Goal: Task Accomplishment & Management: Use online tool/utility

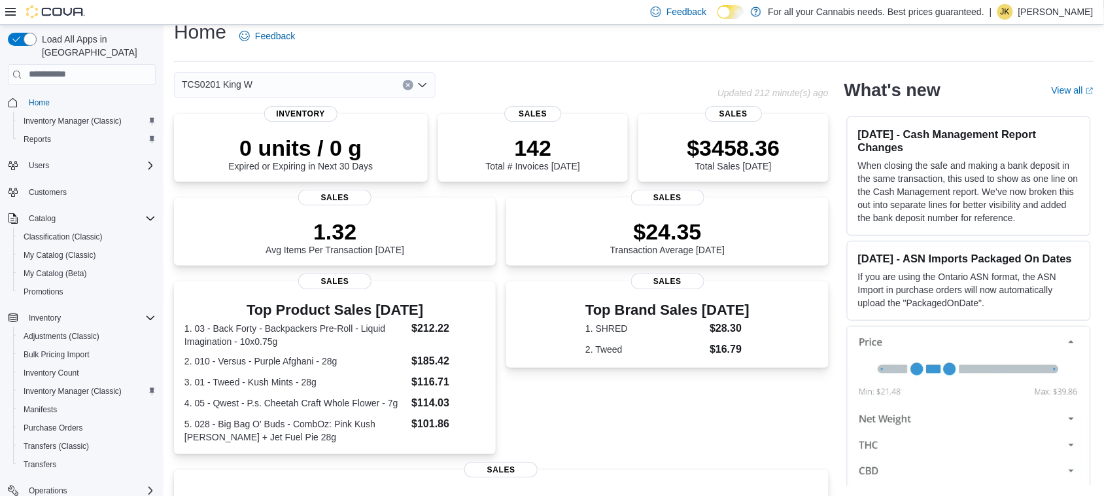
scroll to position [277, 0]
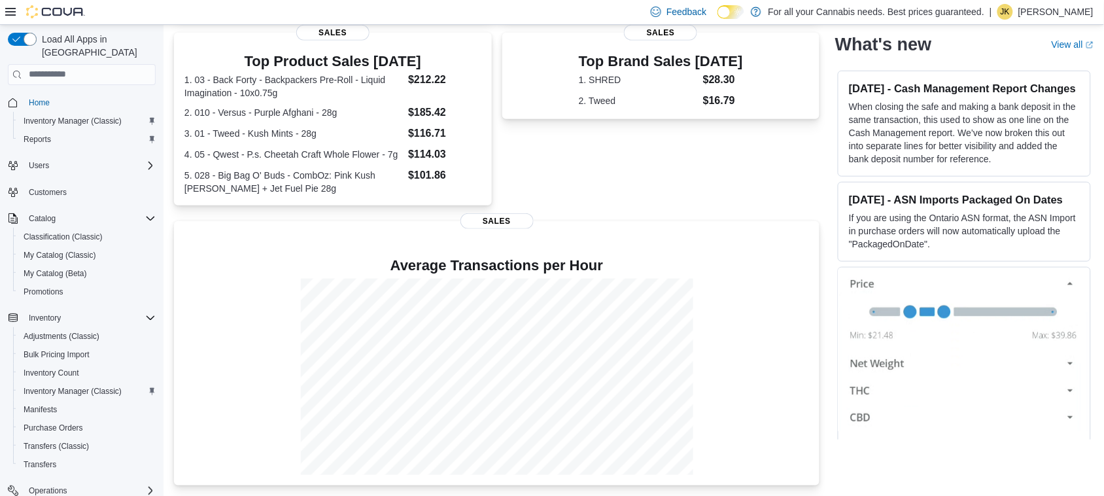
scroll to position [277, 0]
click at [38, 97] on span "Home" at bounding box center [39, 102] width 21 height 10
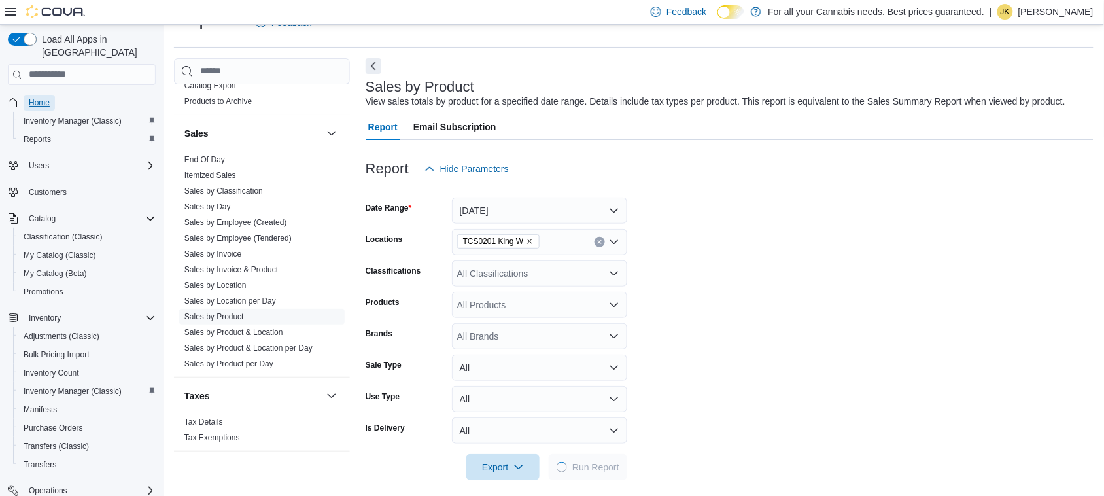
scroll to position [890, 0]
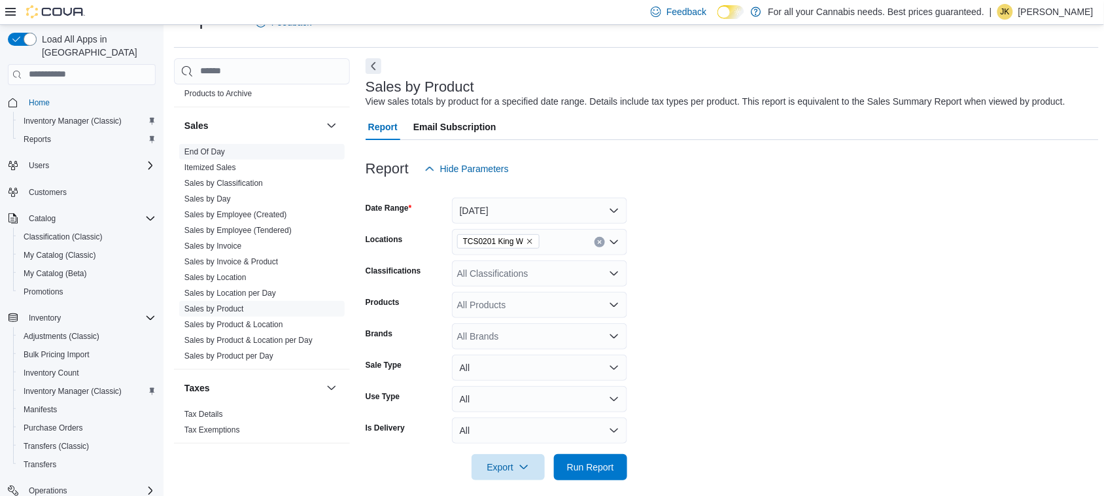
click at [195, 150] on link "End Of Day" at bounding box center [204, 151] width 41 height 9
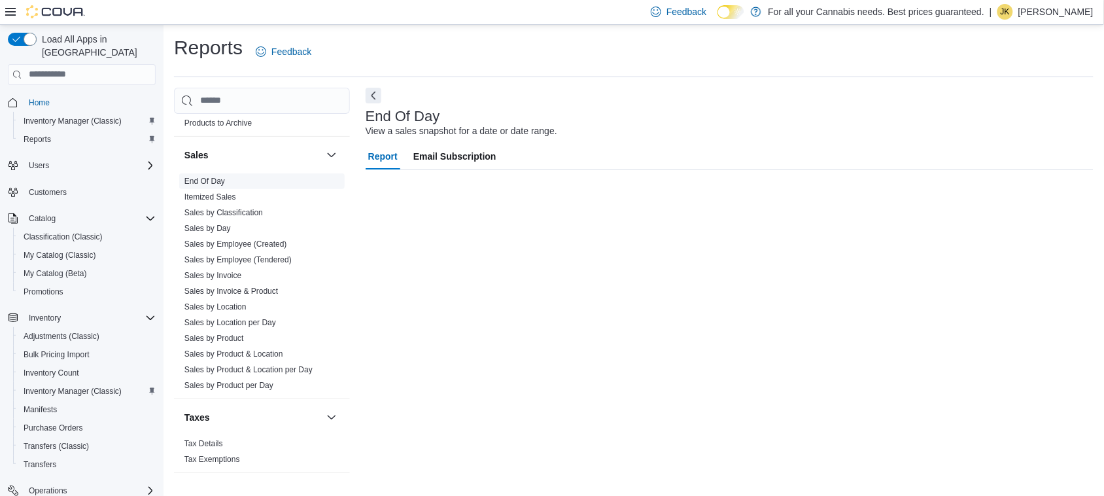
scroll to position [1, 0]
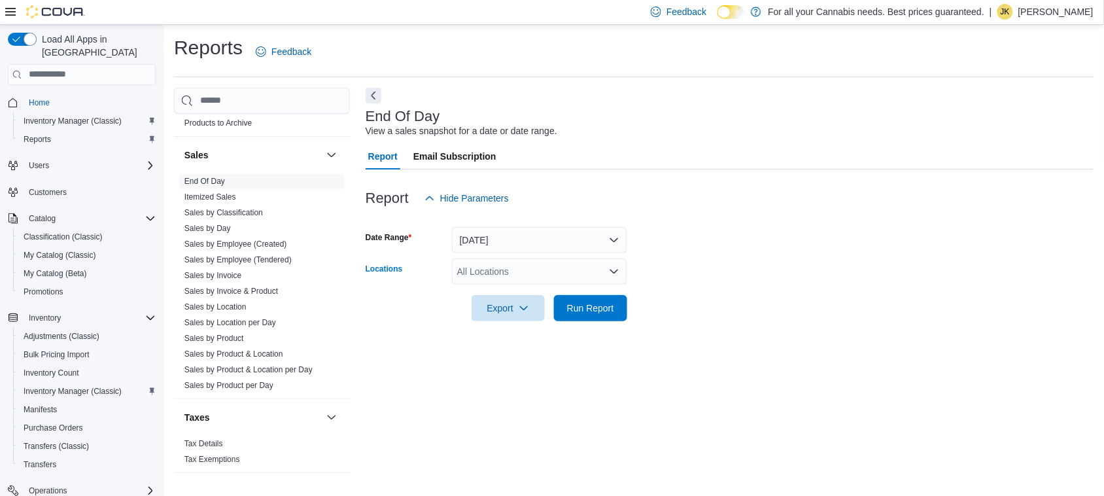
click at [519, 275] on div "All Locations" at bounding box center [539, 271] width 175 height 26
type input "***"
click at [534, 298] on span "TCS0201 King W" at bounding box center [521, 293] width 71 height 13
click at [687, 328] on div at bounding box center [730, 329] width 728 height 16
click at [600, 309] on span "Run Report" at bounding box center [590, 307] width 47 height 13
